Goal: Complete application form: Complete application form

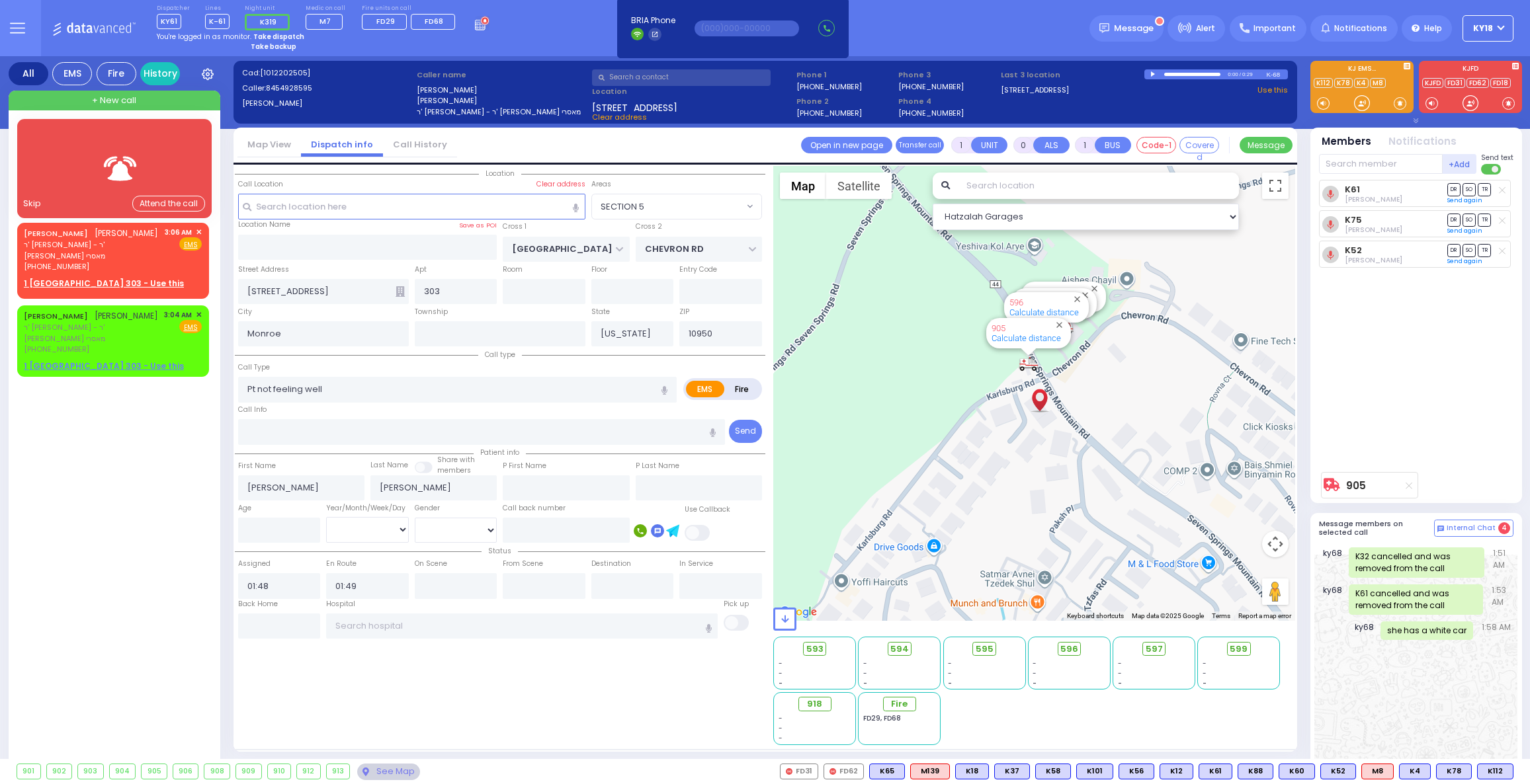
select select "SECTION 5"
select select
click at [76, 228] on div "[PERSON_NAME]" at bounding box center [91, 233] width 134 height 13
type input "2"
type input "1"
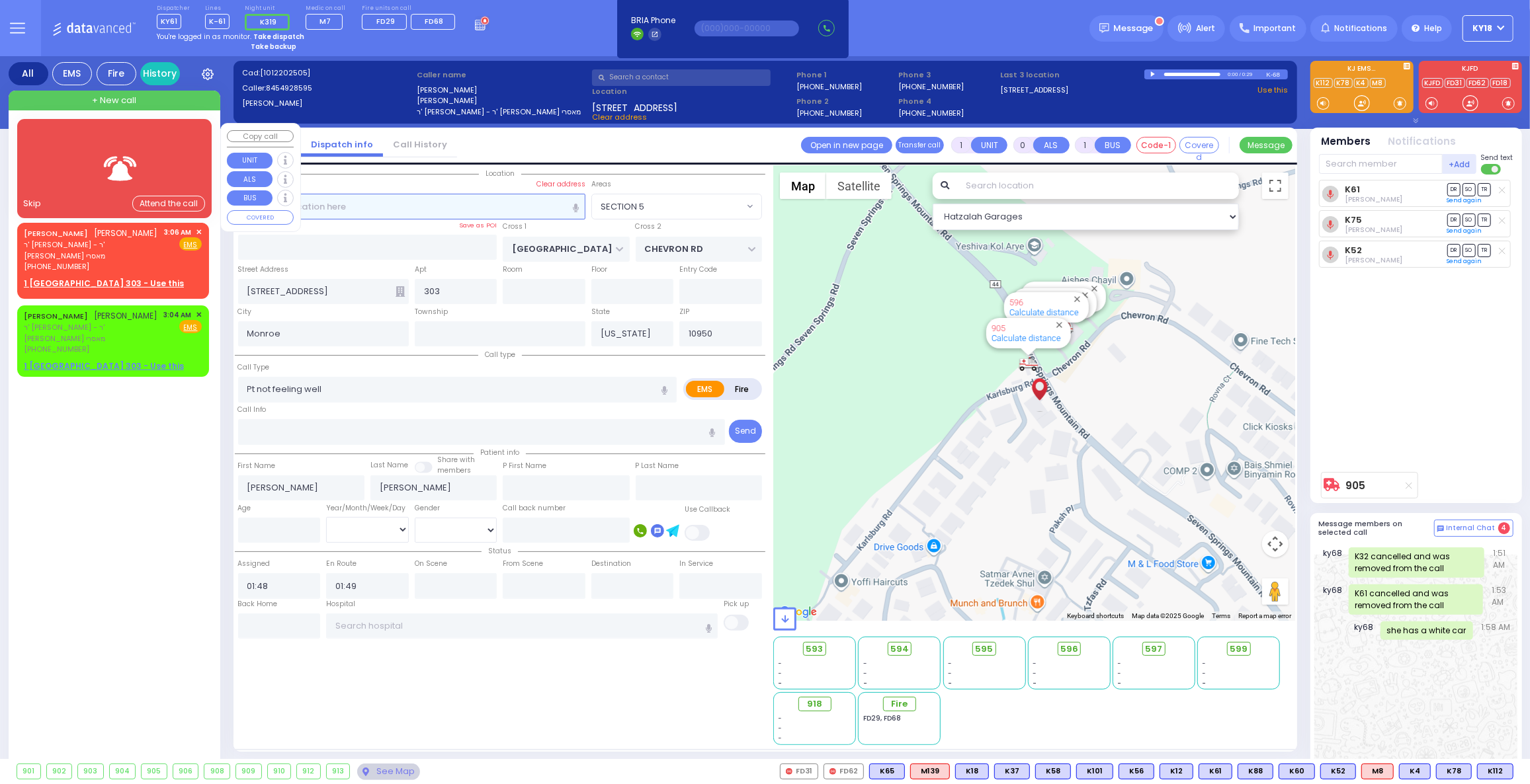
select select
radio input "true"
select select
type input "03:06"
select select "Hatzalah Garages"
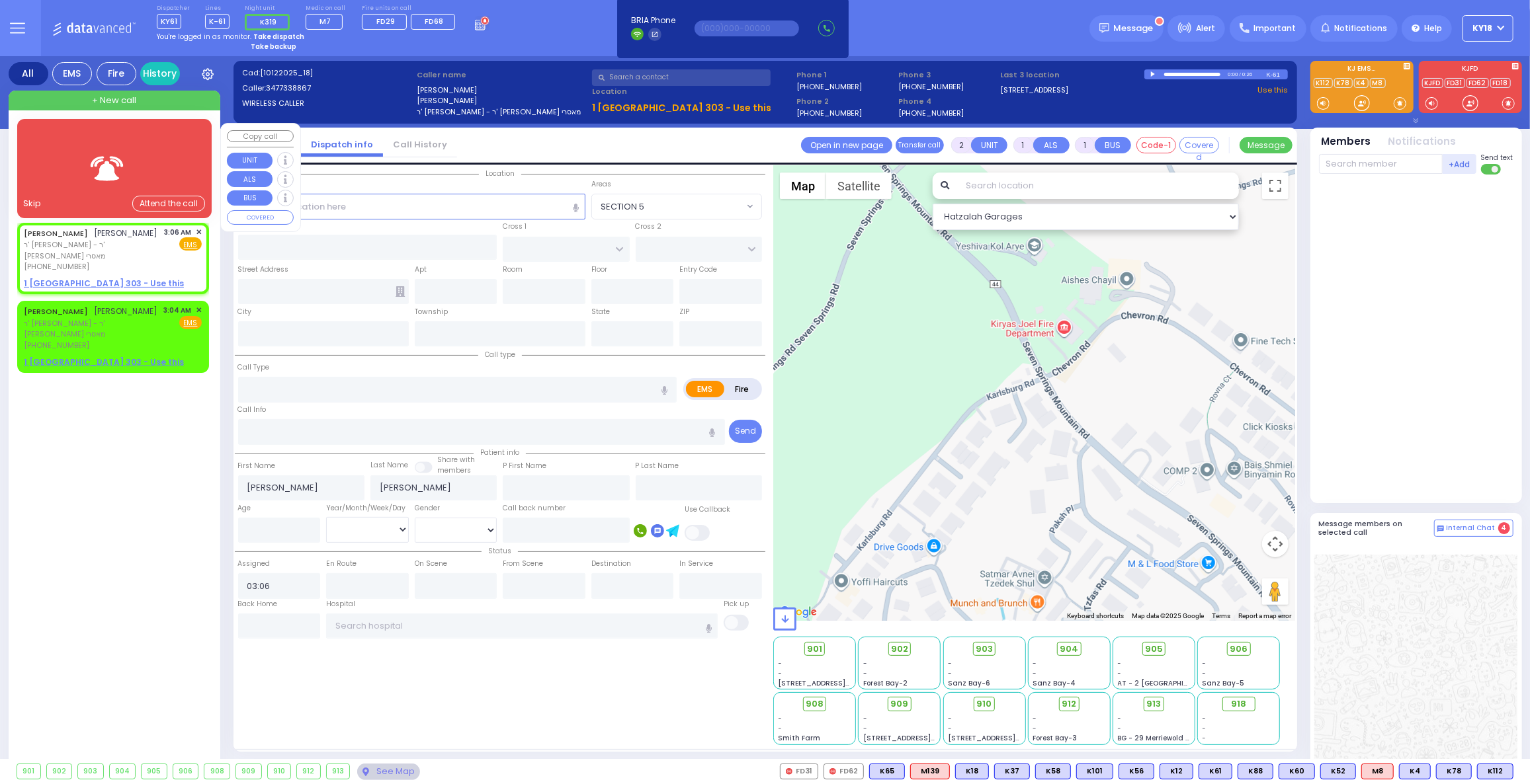
click at [107, 189] on div "Skip Attend the call" at bounding box center [115, 203] width 195 height 29
select select
radio input "true"
select select
select select "Hatzalah Garages"
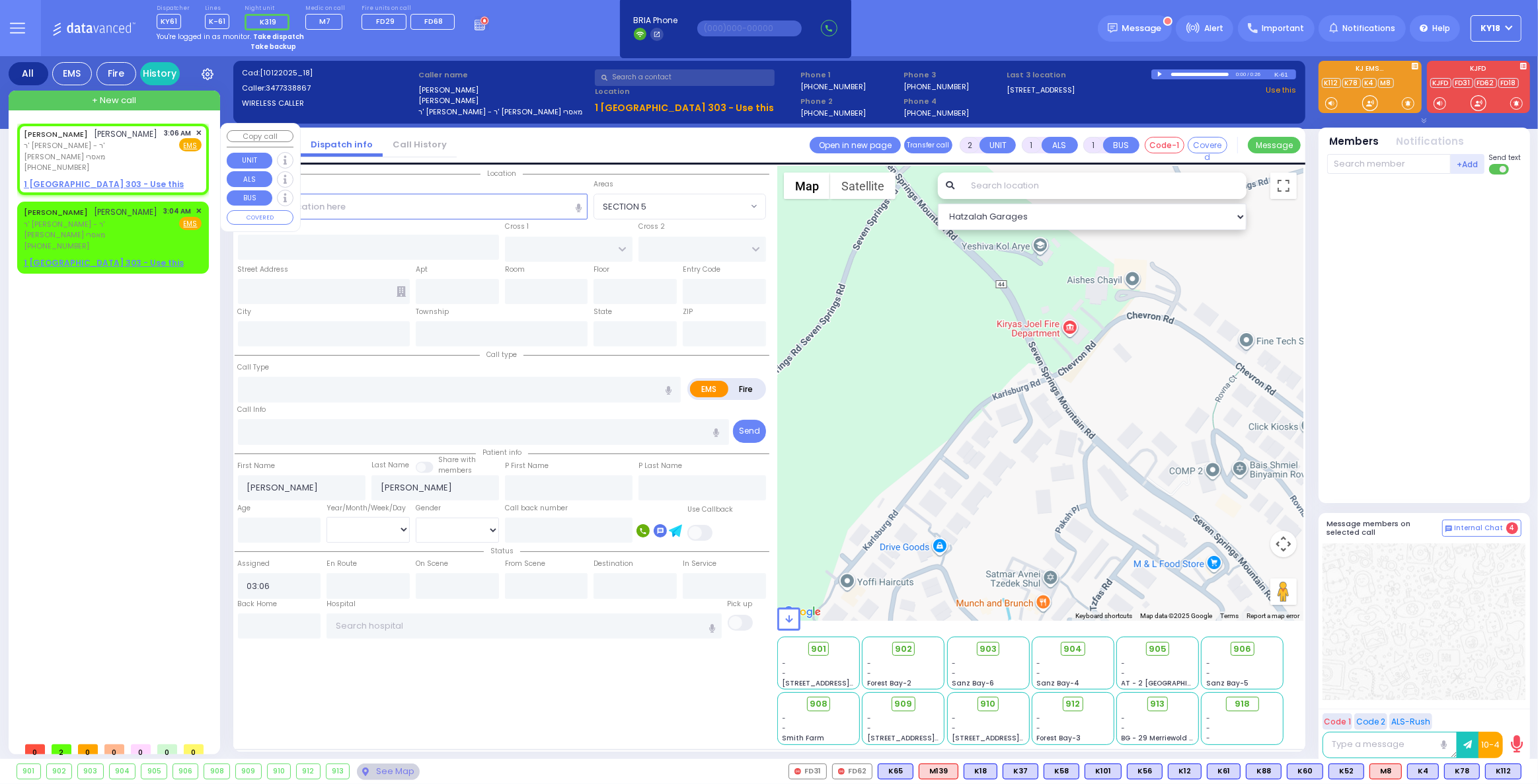
click at [113, 162] on div "[PHONE_NUMBER]" at bounding box center [91, 167] width 136 height 11
select select
radio input "true"
select select
select select "Hatzalah Garages"
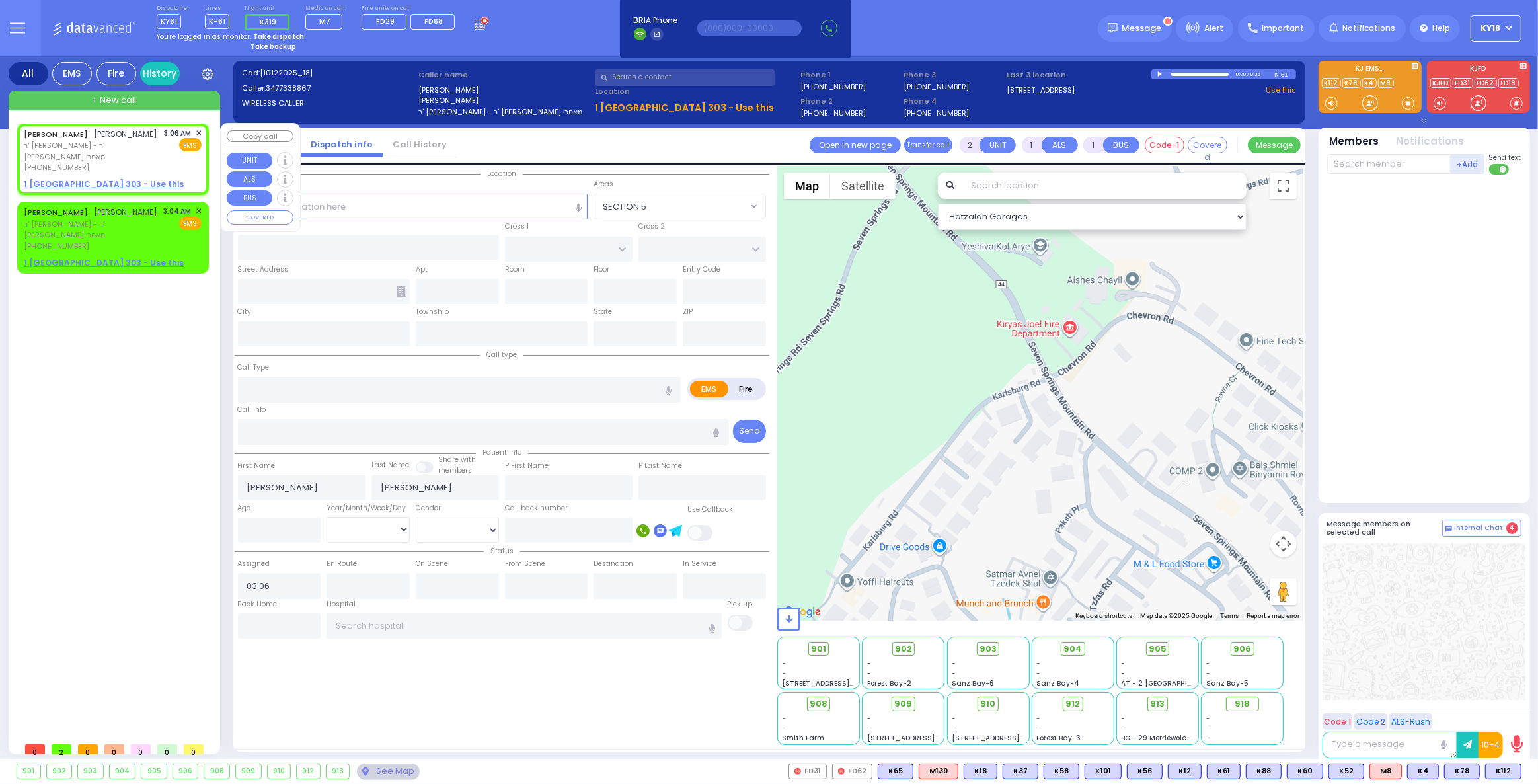
click at [203, 126] on div "[PERSON_NAME] ר' [PERSON_NAME]' [PERSON_NAME] מאסרי [PHONE_NUMBER] 3:06 AM ✕ Fi…" at bounding box center [113, 159] width 186 height 68
select select
radio input "true"
select select
select select "Hatzalah Garages"
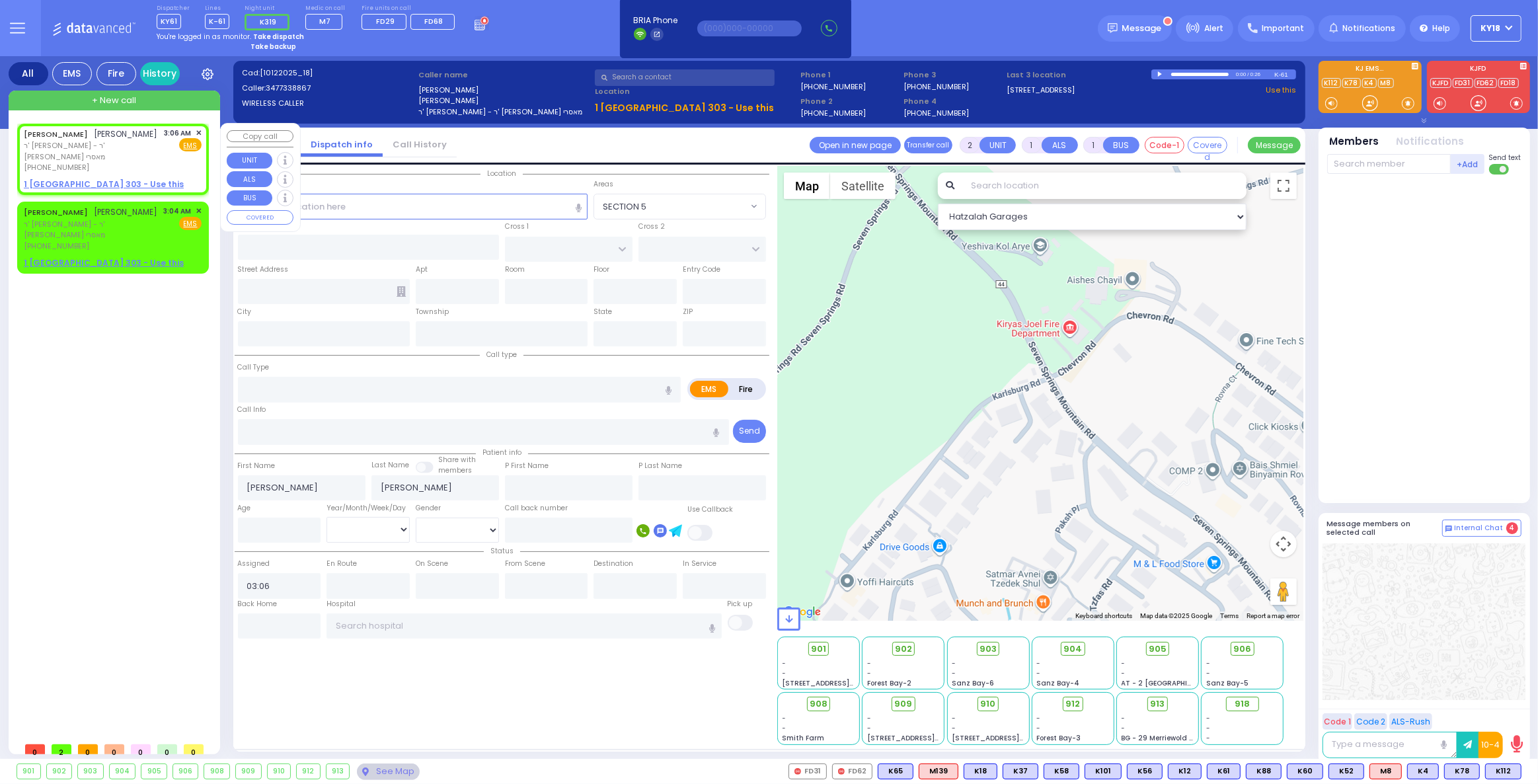
click at [201, 128] on span "✕" at bounding box center [199, 133] width 6 height 11
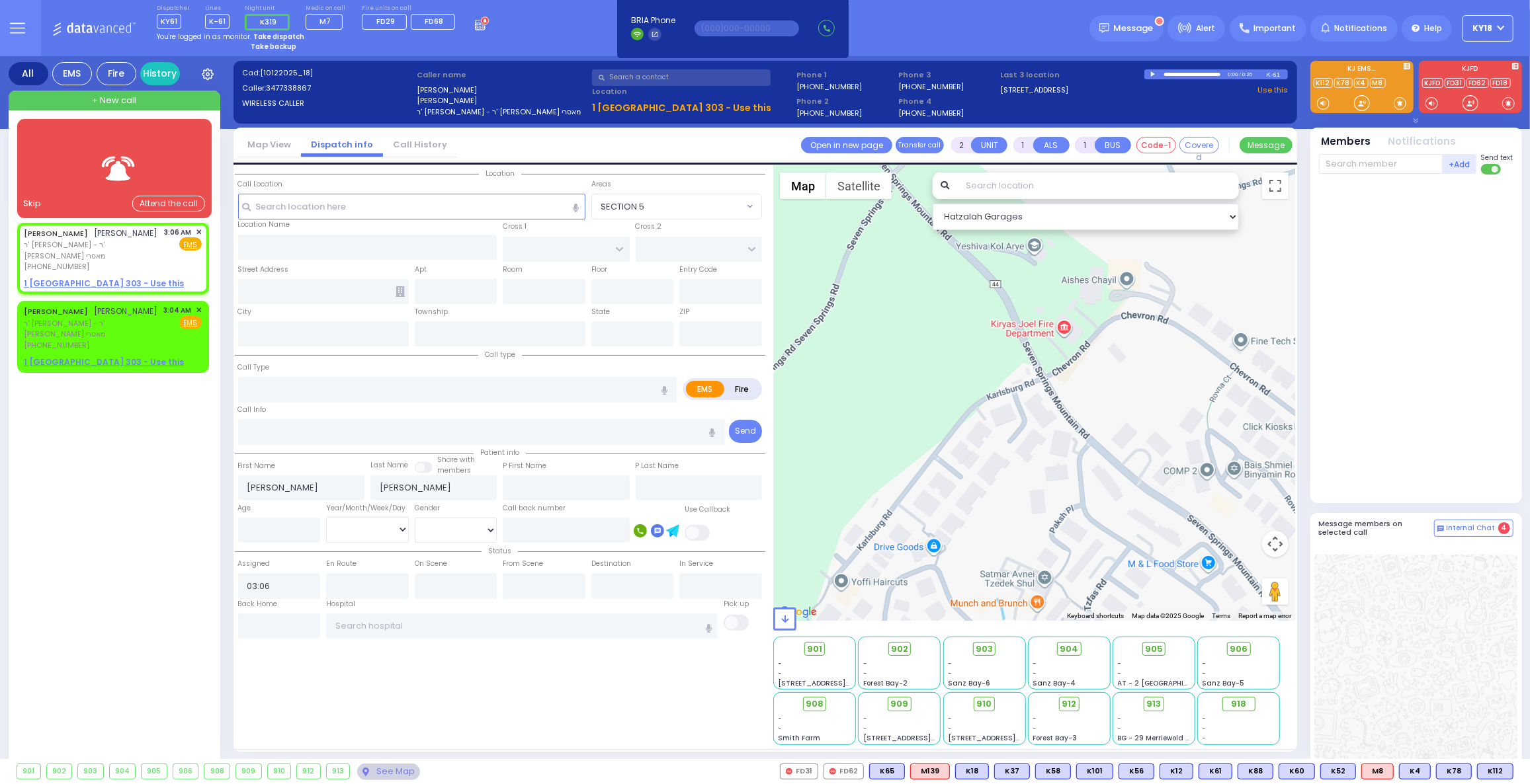
click at [84, 157] on div at bounding box center [114, 168] width 156 height 65
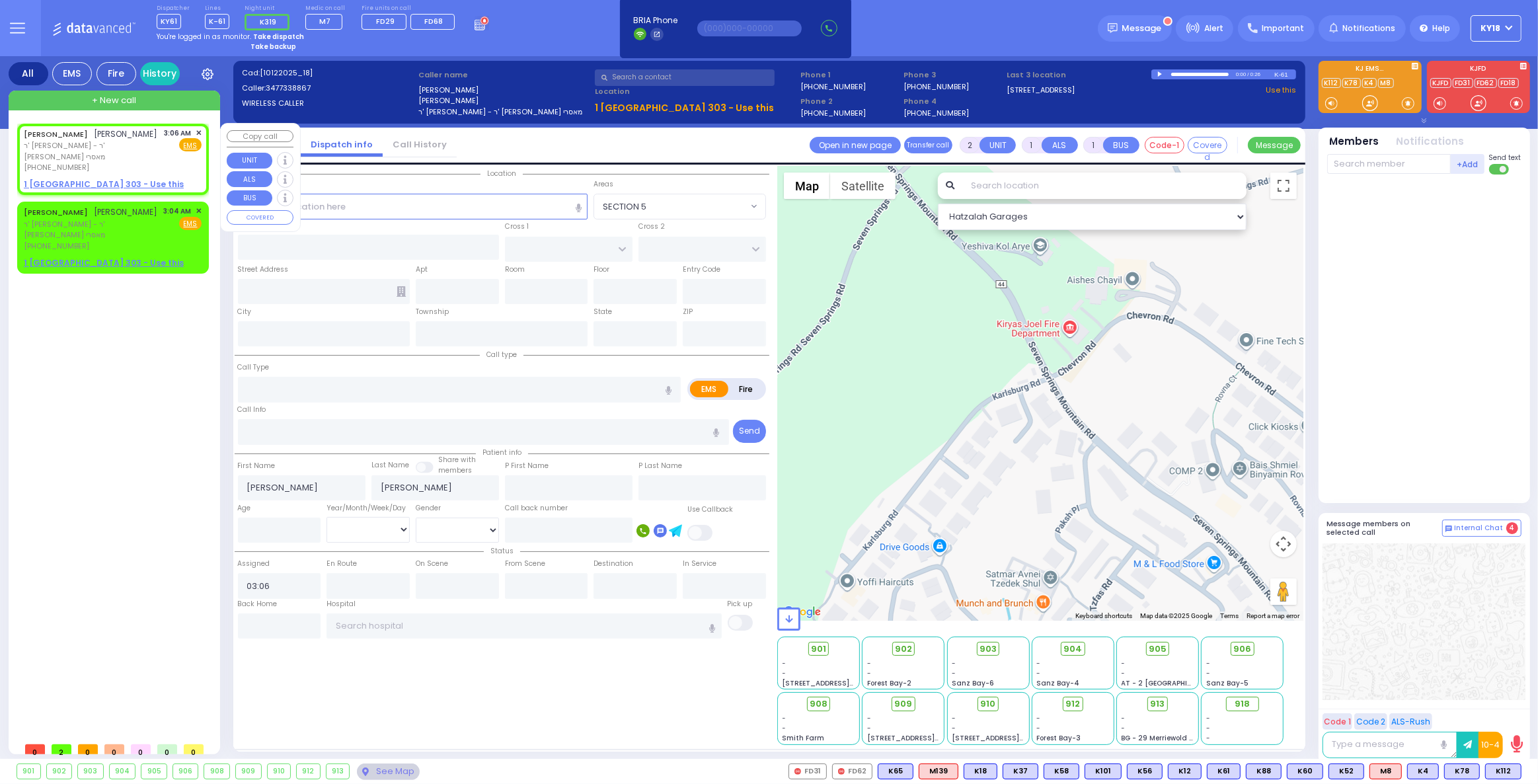
click at [97, 150] on span "ר' [PERSON_NAME] - ר' [PERSON_NAME] מאסרי" at bounding box center [91, 151] width 136 height 22
select select
radio input "true"
select select
select select "Hatzalah Garages"
